Goal: Task Accomplishment & Management: Manage account settings

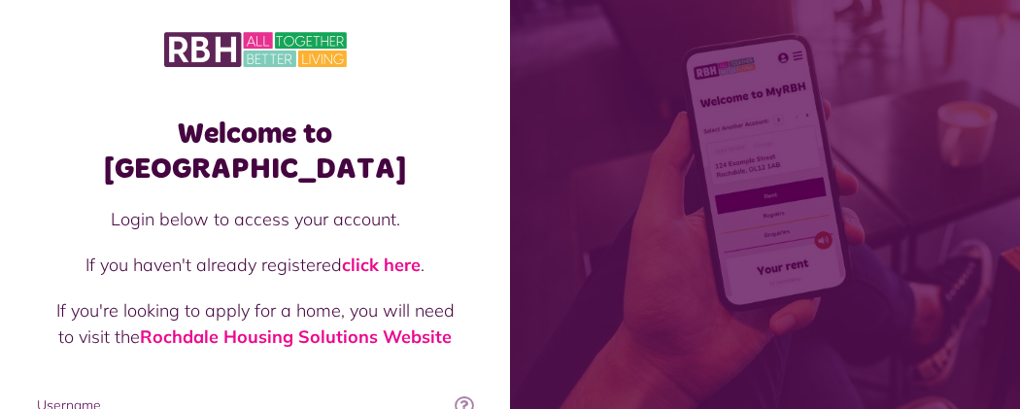
type input "**********"
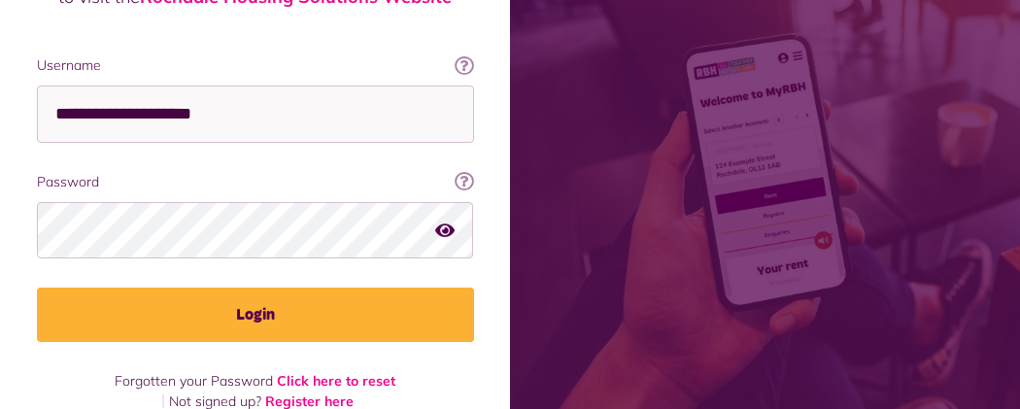
scroll to position [344, 0]
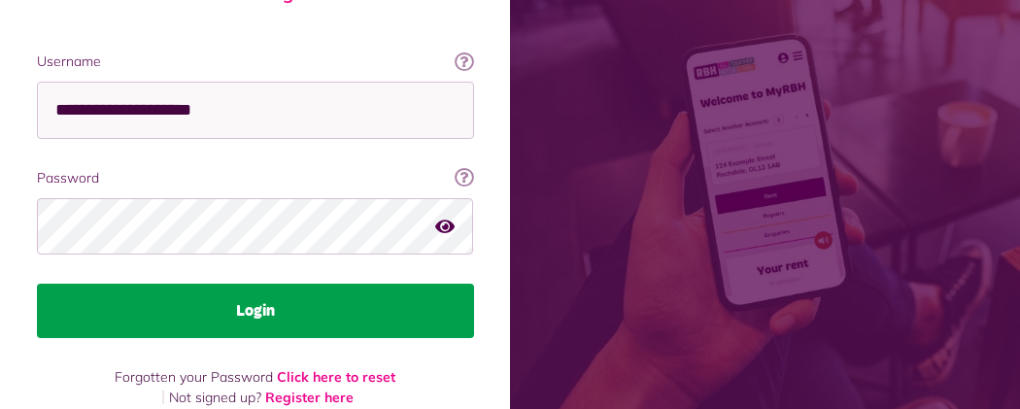
click at [474, 292] on button "Login" at bounding box center [255, 311] width 437 height 54
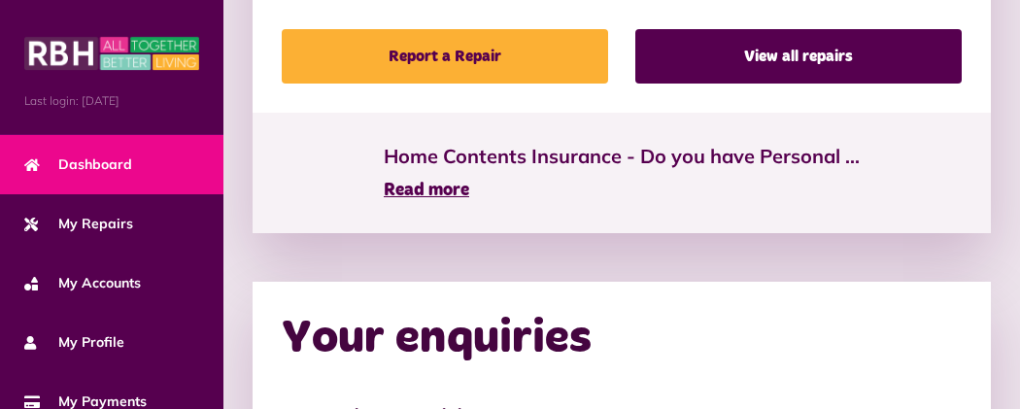
scroll to position [1662, 0]
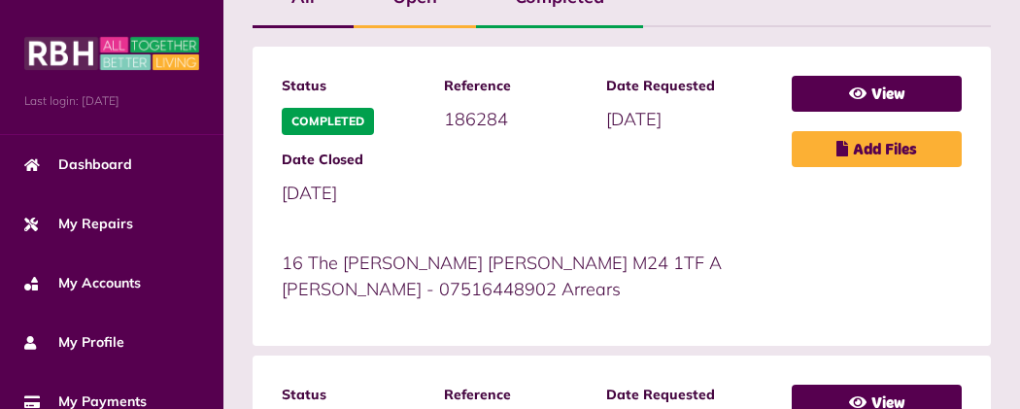
scroll to position [504, 0]
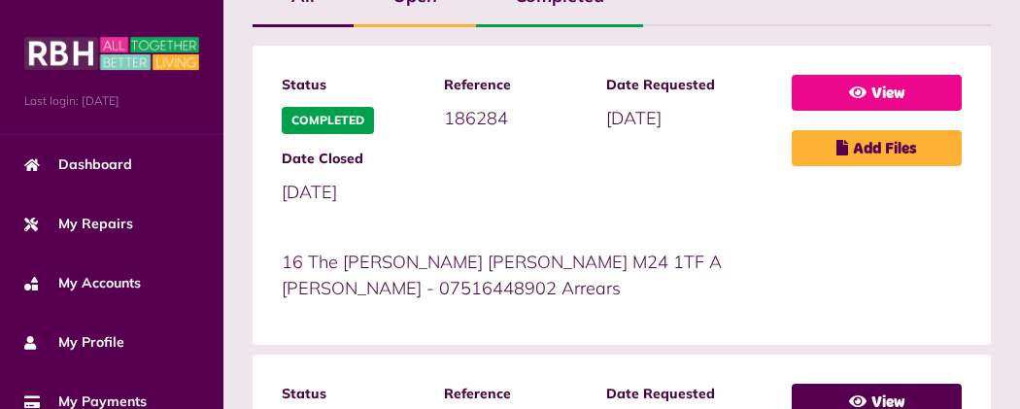
click at [791, 111] on link "View" at bounding box center [876, 93] width 170 height 36
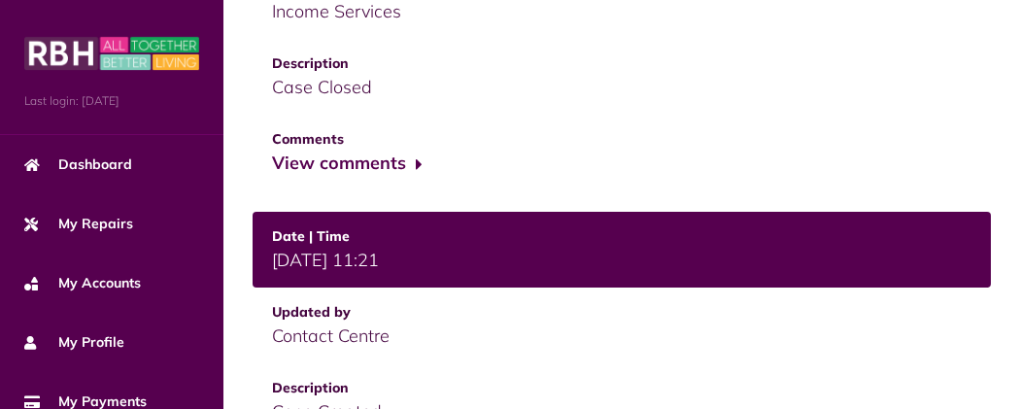
scroll to position [1320, 0]
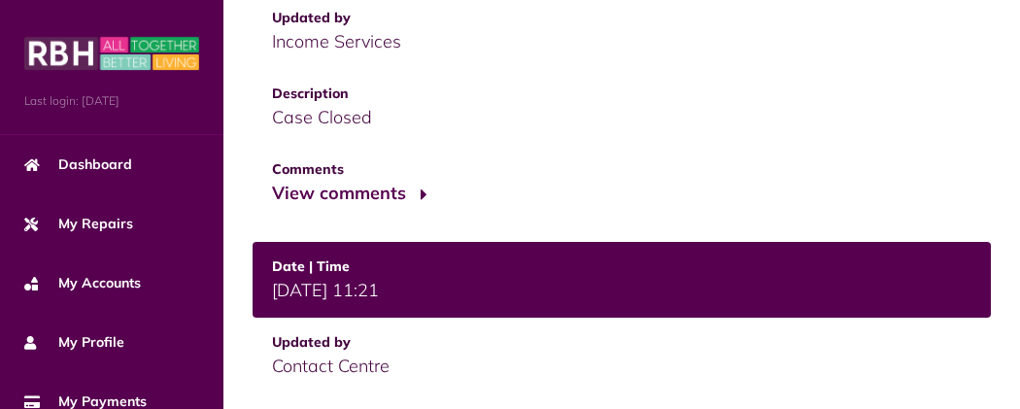
click at [272, 180] on button "View comments" at bounding box center [347, 194] width 151 height 28
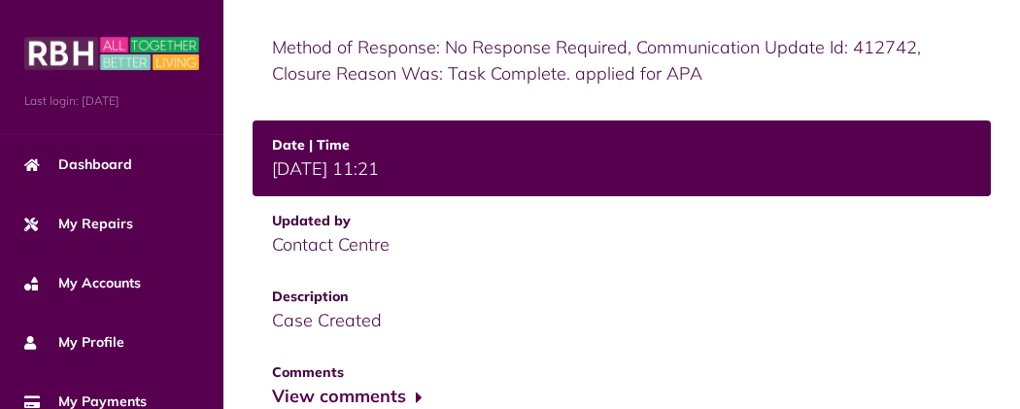
scroll to position [1597, 0]
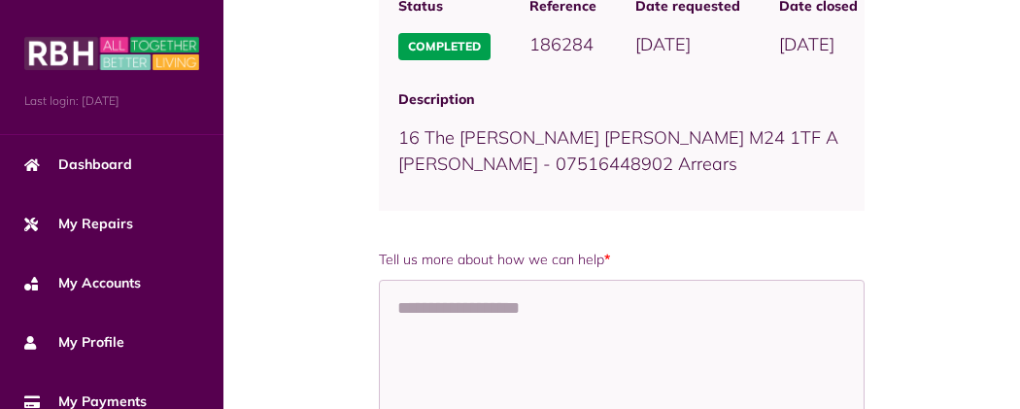
scroll to position [271, 0]
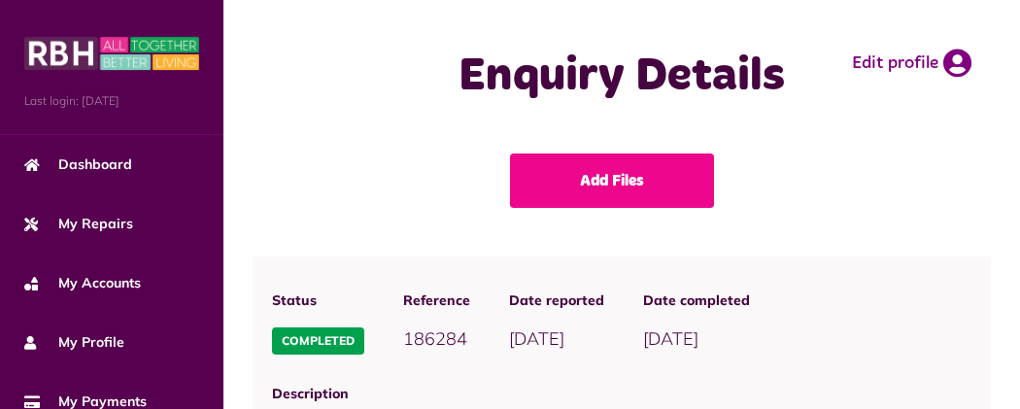
scroll to position [1509, 0]
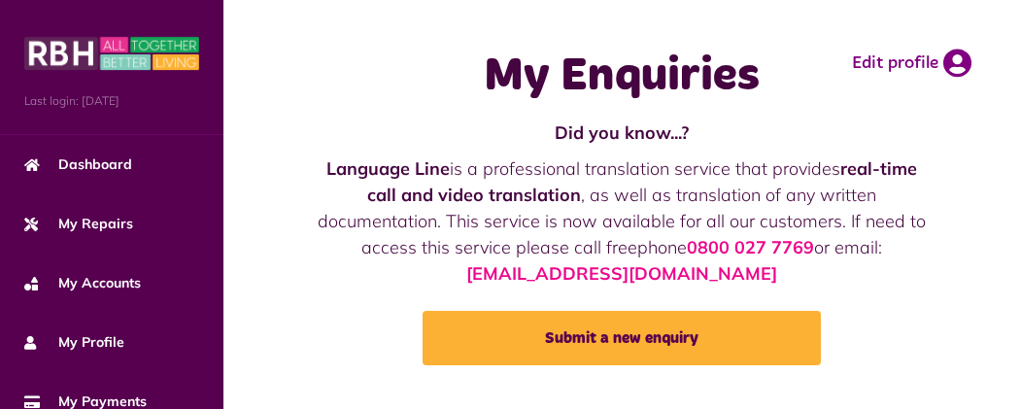
scroll to position [504, 0]
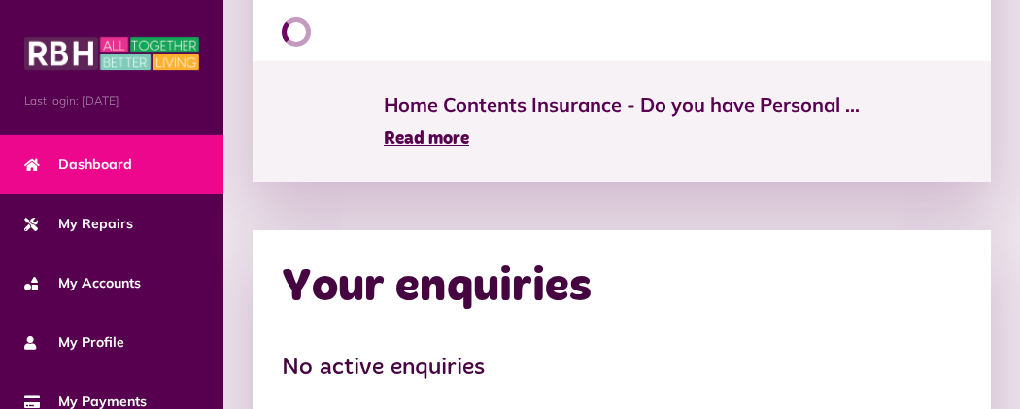
scroll to position [1662, 0]
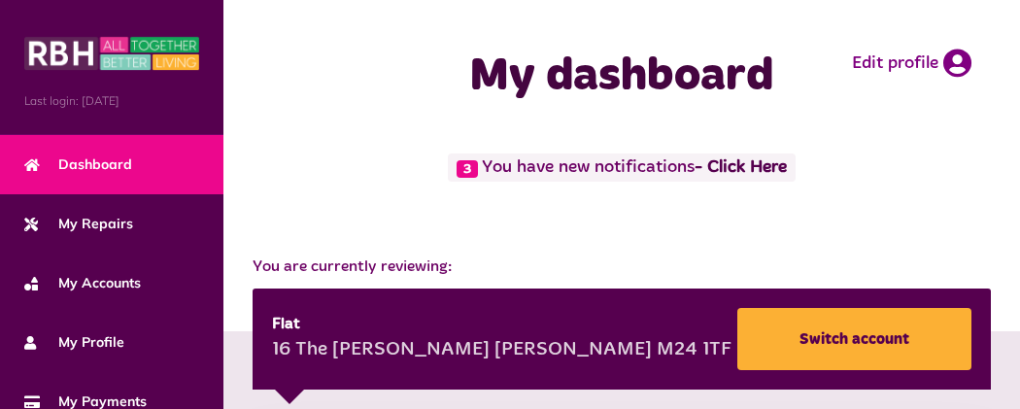
click at [456, 178] on span "3" at bounding box center [466, 168] width 21 height 17
click at [694, 177] on link "- Click Here" at bounding box center [740, 167] width 92 height 17
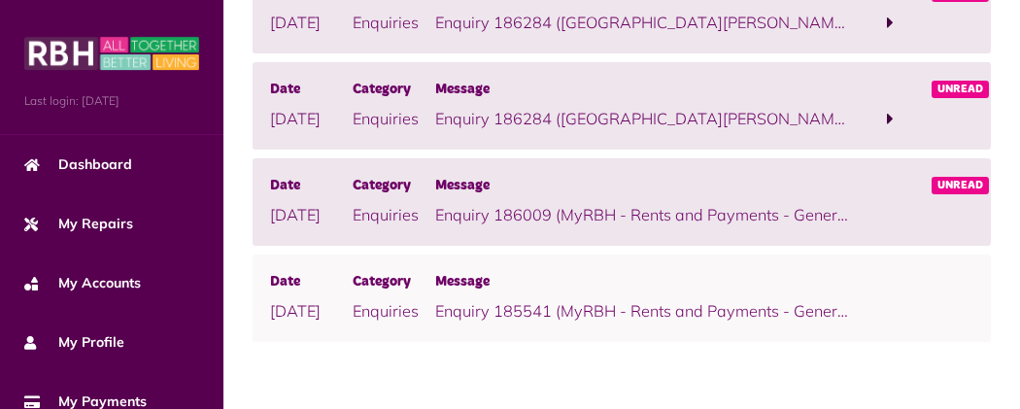
scroll to position [698, 0]
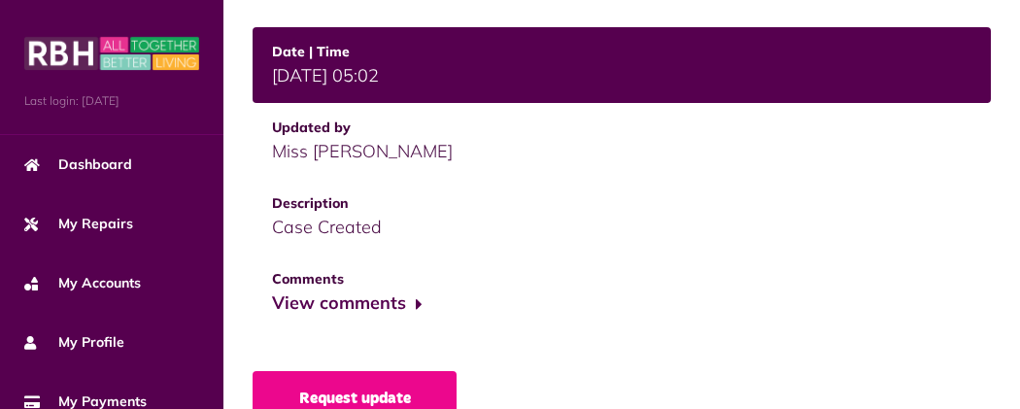
scroll to position [1184, 0]
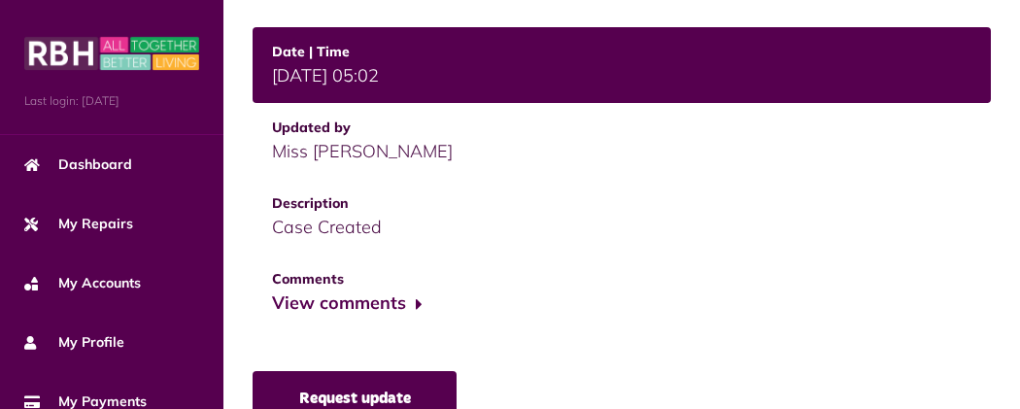
click at [252, 371] on link "Request update" at bounding box center [354, 398] width 204 height 54
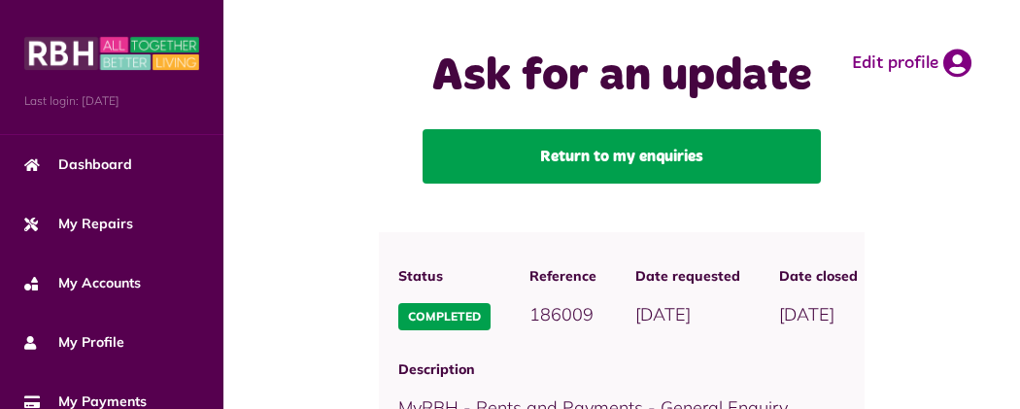
click at [516, 184] on link "Return to my enquiries" at bounding box center [621, 156] width 398 height 54
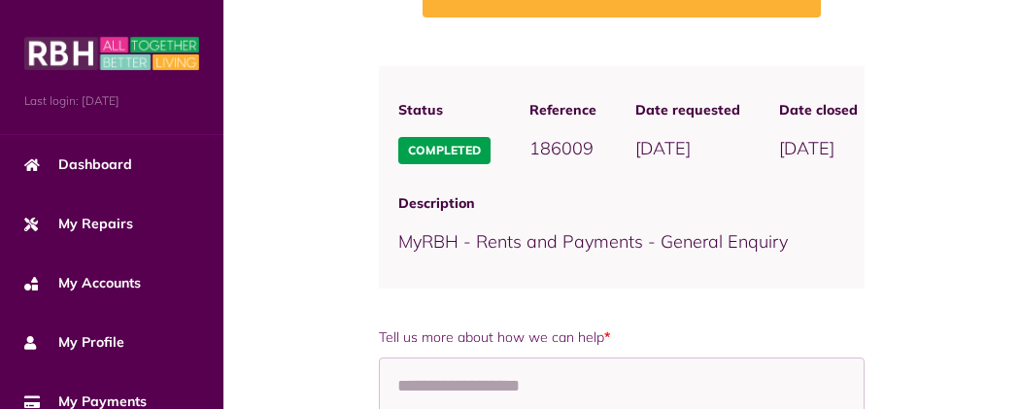
scroll to position [232, 0]
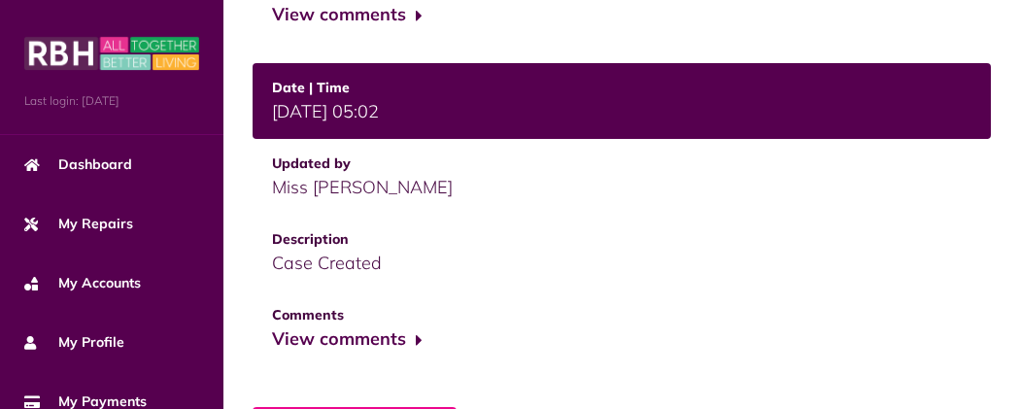
scroll to position [1145, 0]
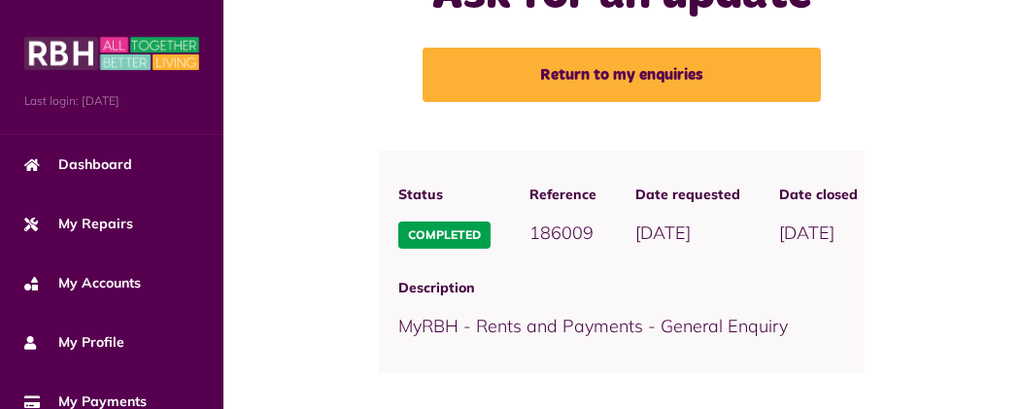
scroll to position [77, 0]
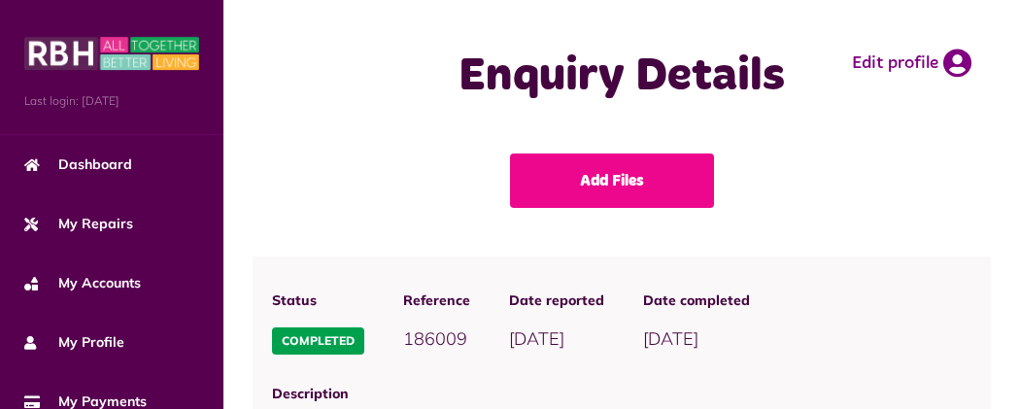
scroll to position [1145, 0]
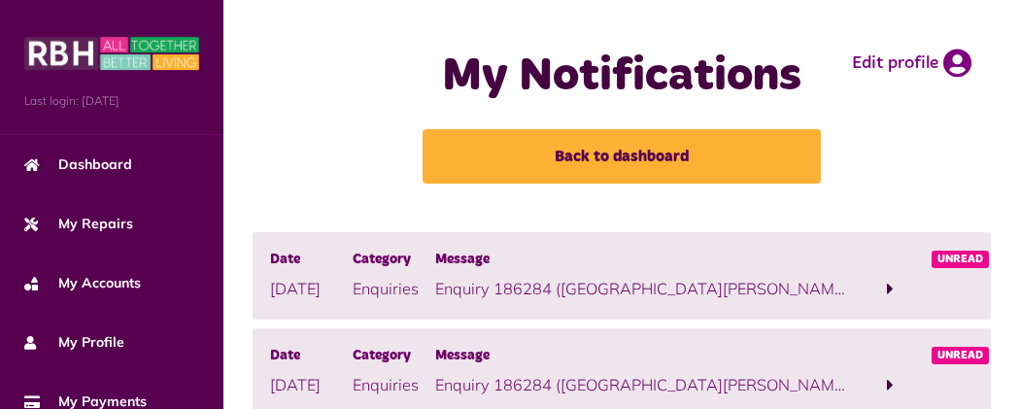
scroll to position [698, 0]
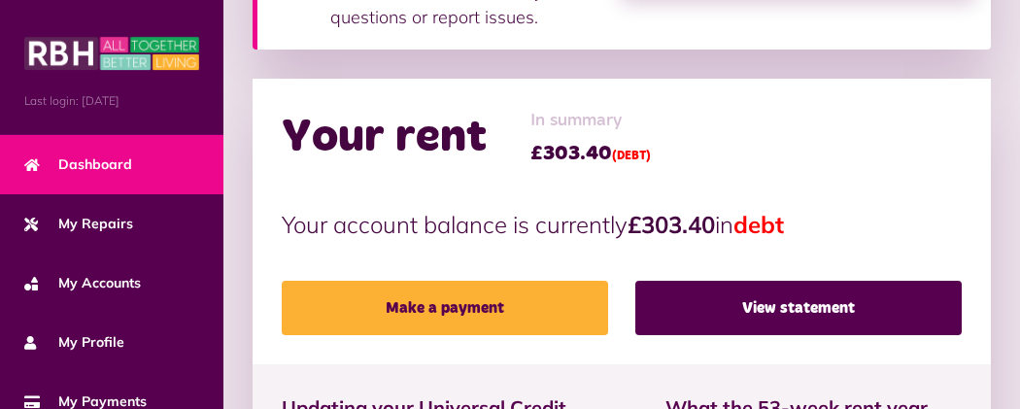
scroll to position [621, 0]
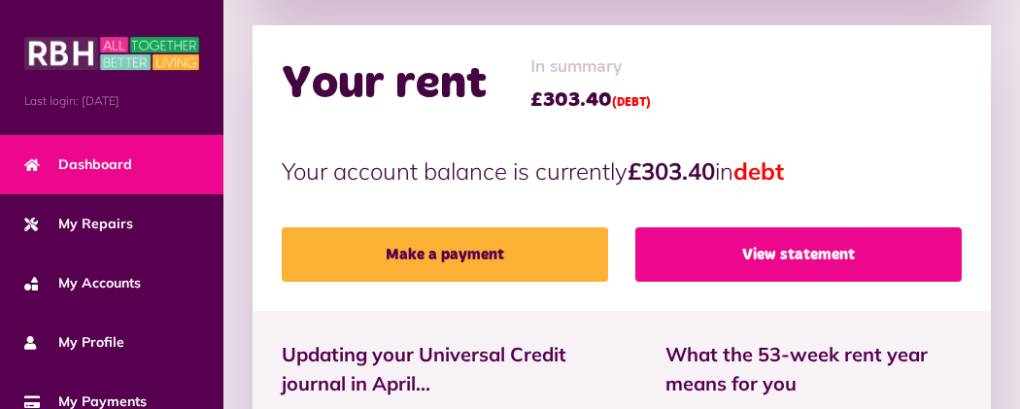
click at [765, 227] on link "View statement" at bounding box center [798, 254] width 326 height 54
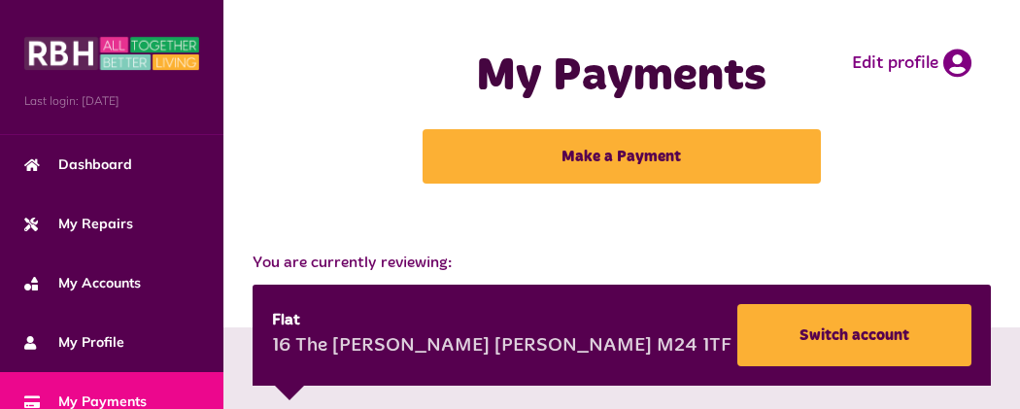
click at [0, 0] on button "Menu" at bounding box center [0, 0] width 0 height 0
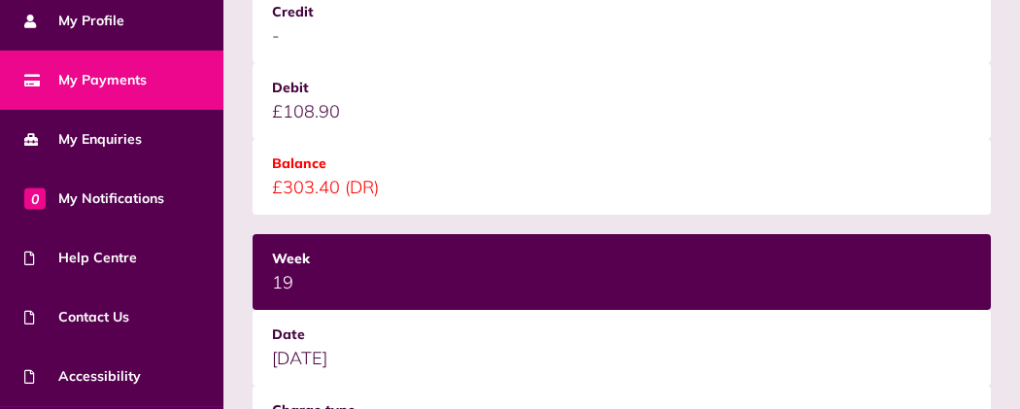
scroll to position [381, 0]
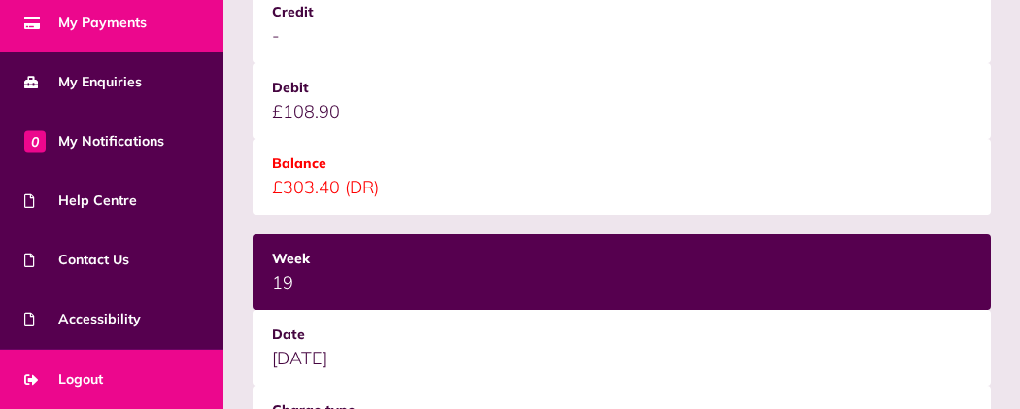
click at [149, 375] on link "Logout" at bounding box center [111, 379] width 223 height 59
